Goal: Navigation & Orientation: Find specific page/section

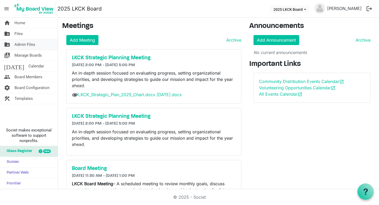
click at [32, 43] on span "Admin Files" at bounding box center [24, 44] width 21 height 11
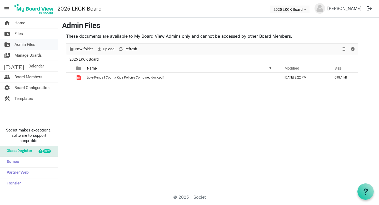
click at [26, 45] on span "Admin Files" at bounding box center [24, 44] width 21 height 11
click at [18, 32] on span "Files" at bounding box center [18, 33] width 8 height 11
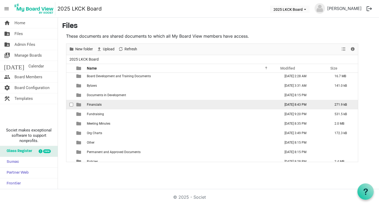
scroll to position [28, 0]
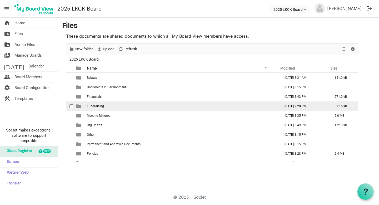
click at [95, 106] on span "Fundraising" at bounding box center [95, 106] width 17 height 4
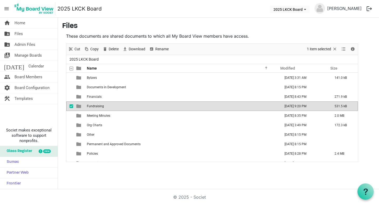
click at [95, 106] on span "Fundraising" at bounding box center [95, 106] width 17 height 4
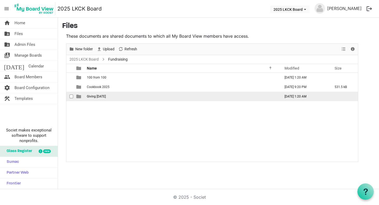
click at [111, 95] on td "Giving Tuesday" at bounding box center [182, 96] width 194 height 9
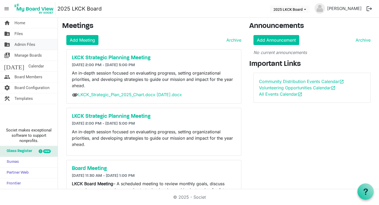
click at [30, 43] on span "Admin Files" at bounding box center [24, 44] width 21 height 11
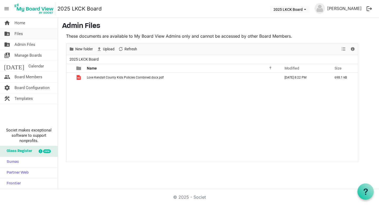
click at [27, 33] on link "folder_shared Files" at bounding box center [29, 33] width 58 height 11
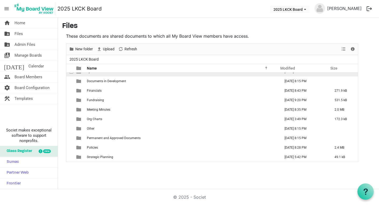
scroll to position [34, 0]
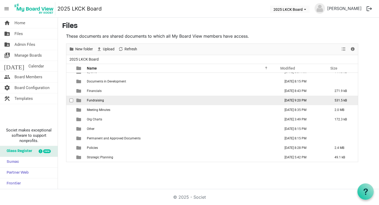
click at [108, 100] on td "Fundraising" at bounding box center [182, 100] width 194 height 9
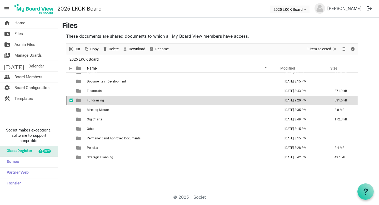
click at [108, 100] on td "Fundraising" at bounding box center [182, 100] width 194 height 9
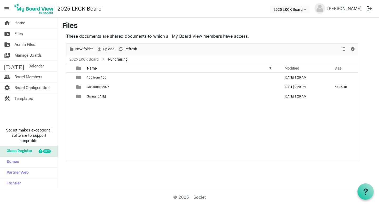
scroll to position [0, 0]
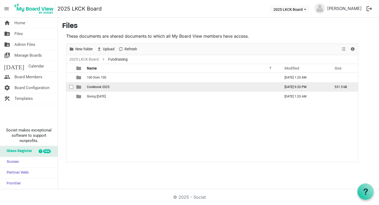
click at [104, 87] on span "Cookbook 2025" at bounding box center [98, 87] width 23 height 4
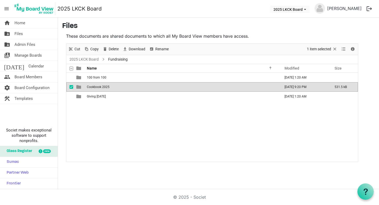
click at [104, 87] on span "Cookbook 2025" at bounding box center [98, 87] width 23 height 4
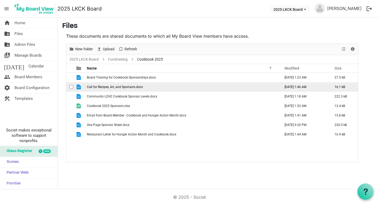
click at [125, 87] on span "Call for Recipes, Art, and Sponsors.docx" at bounding box center [115, 87] width 56 height 4
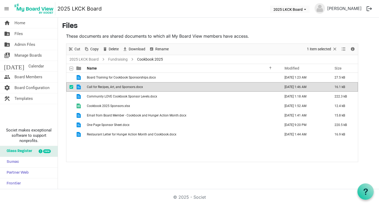
click at [125, 87] on span "Call for Recipes, Art, and Sponsors.docx" at bounding box center [115, 87] width 56 height 4
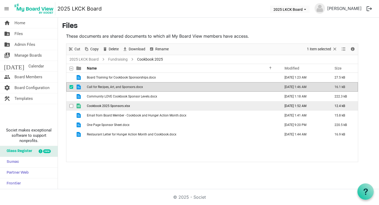
click at [120, 105] on span "Cookbook 2025 Sponsors.xlsx" at bounding box center [108, 106] width 43 height 4
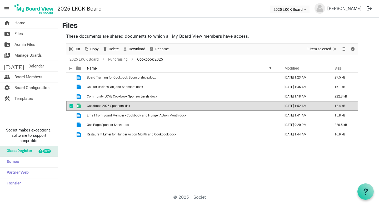
click at [120, 105] on span "Cookbook 2025 Sponsors.xlsx" at bounding box center [108, 106] width 43 height 4
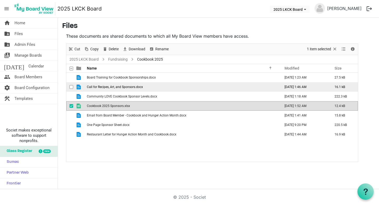
click at [125, 87] on span "Call for Recipes, Art, and Sponsors.docx" at bounding box center [115, 87] width 56 height 4
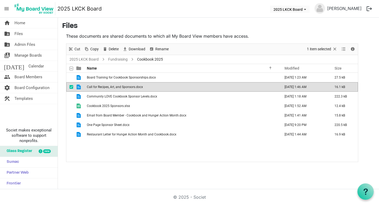
click at [125, 87] on span "Call for Recipes, Art, and Sponsors.docx" at bounding box center [115, 87] width 56 height 4
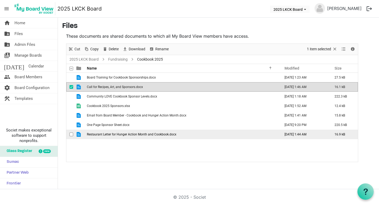
click at [129, 134] on span "Restaurant Letter for Hunger Action Month and Cookbook.docx" at bounding box center [132, 134] width 90 height 4
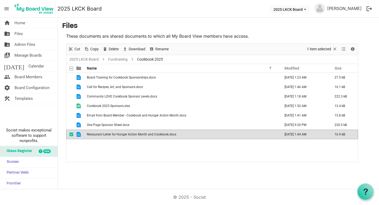
click at [129, 134] on span "Restaurant Letter for Hunger Action Month and Cookbook.docx" at bounding box center [132, 134] width 90 height 4
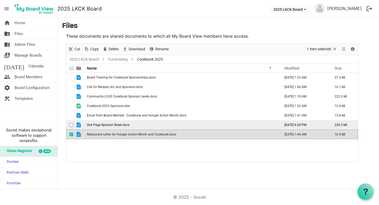
click at [112, 126] on span "One Page Sponsor Sheet.docx" at bounding box center [108, 125] width 43 height 4
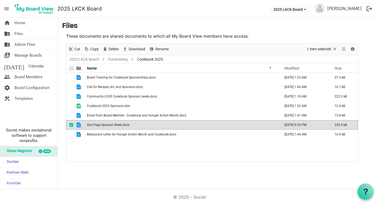
click at [112, 126] on span "One Page Sponsor Sheet.docx" at bounding box center [108, 125] width 43 height 4
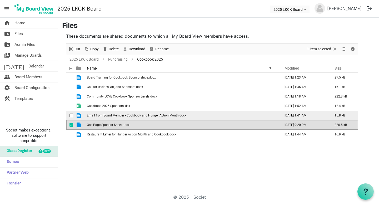
click at [117, 117] on span "Email from Board Member - Cookbook and Hunger Action Month.docx" at bounding box center [137, 115] width 100 height 4
